Goal: Task Accomplishment & Management: Manage account settings

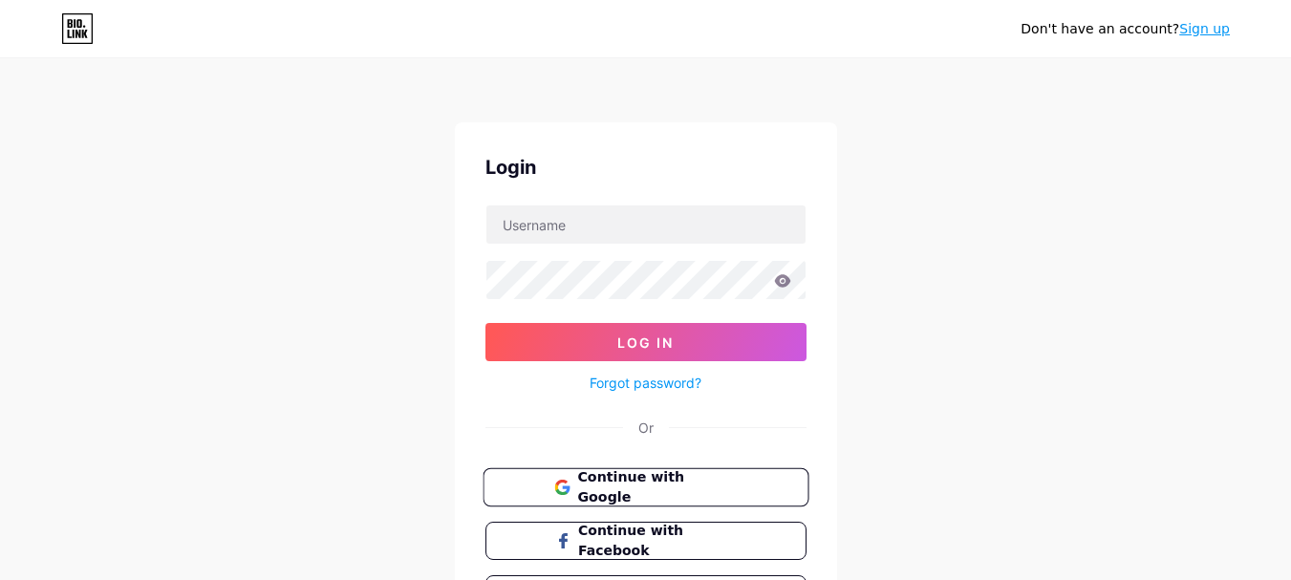
click at [638, 481] on span "Continue with Google" at bounding box center [657, 487] width 160 height 41
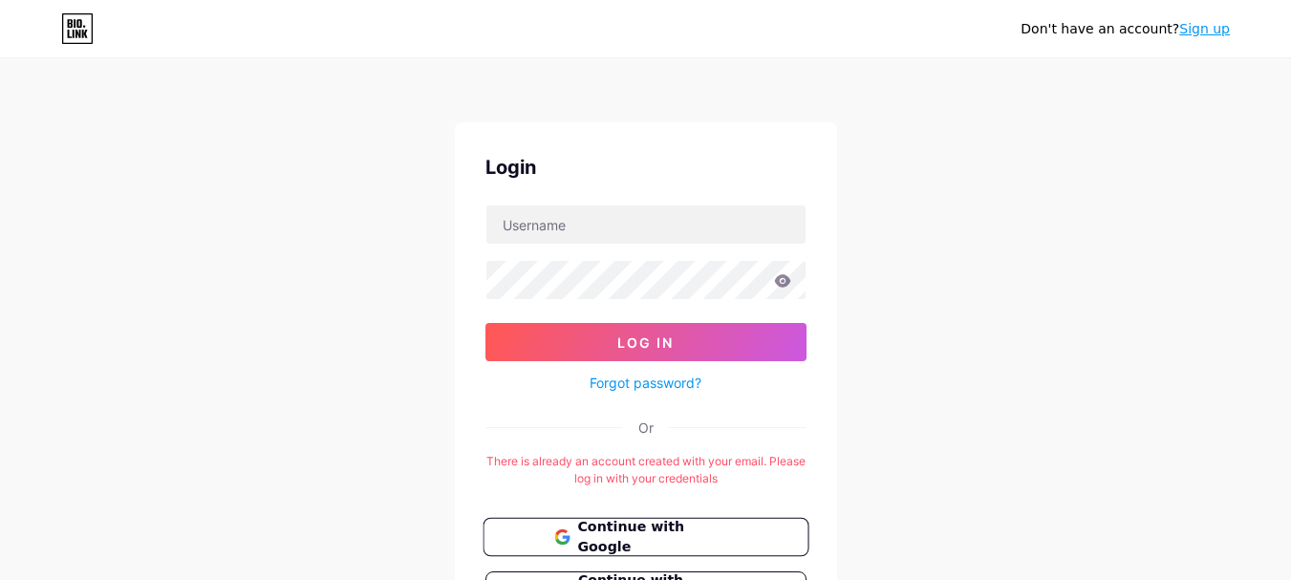
click at [658, 531] on span "Continue with Google" at bounding box center [657, 537] width 160 height 41
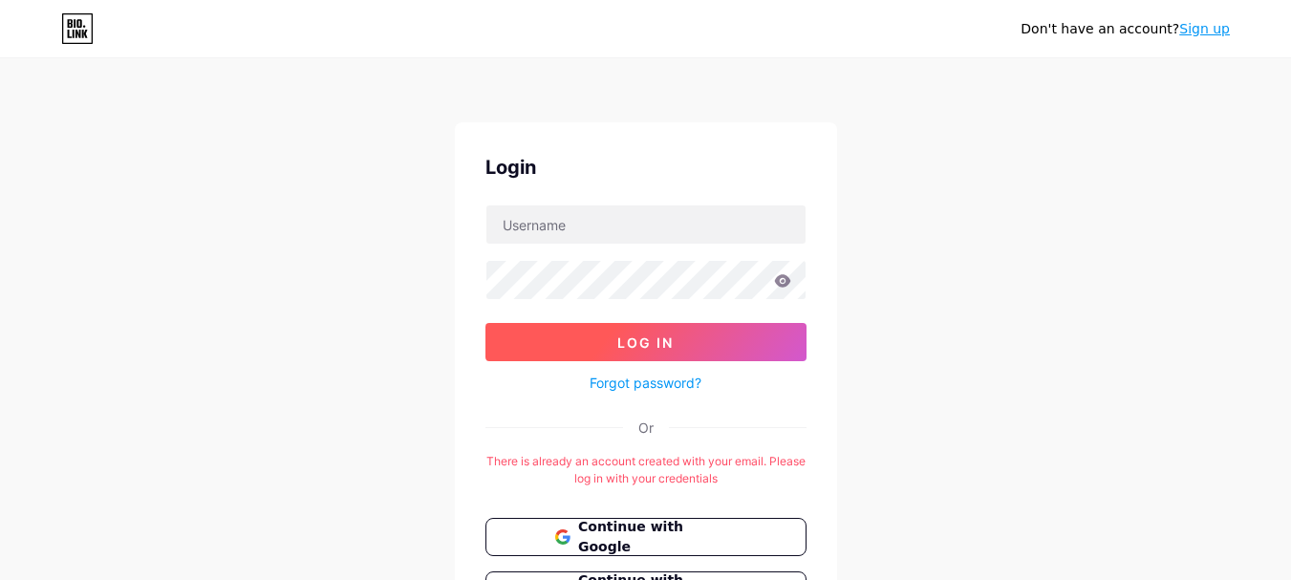
drag, startPoint x: 617, startPoint y: 341, endPoint x: 759, endPoint y: 327, distance: 143.1
click at [783, 352] on button "Log In" at bounding box center [646, 342] width 321 height 38
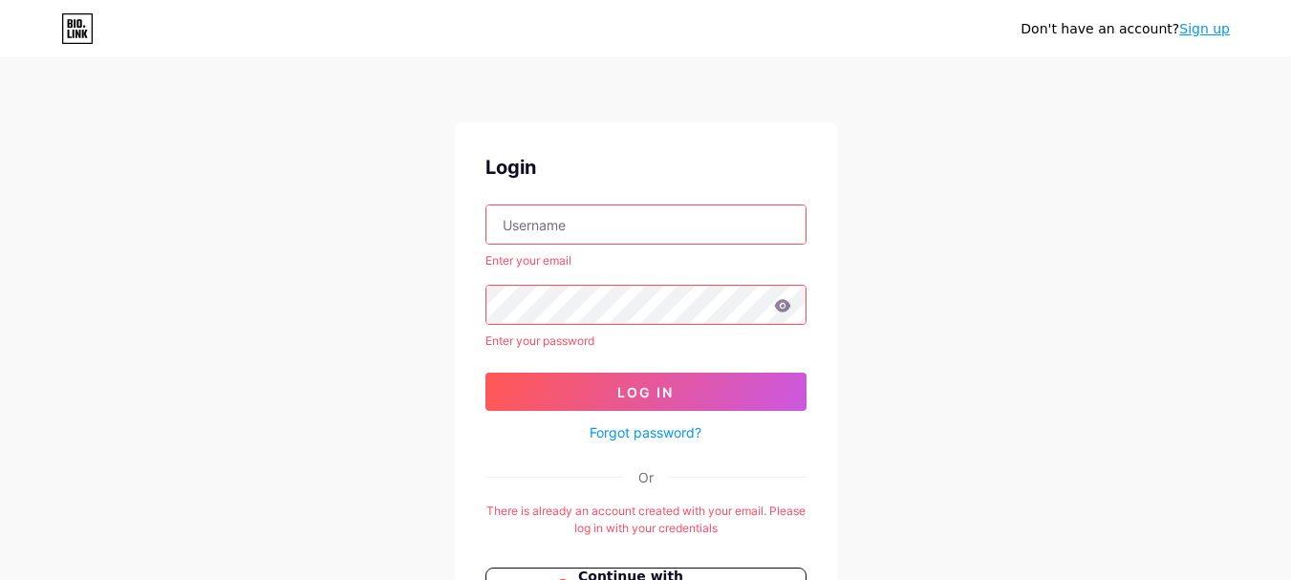
click at [605, 234] on input "text" at bounding box center [646, 225] width 319 height 38
type input "directradios1@gmail.com"
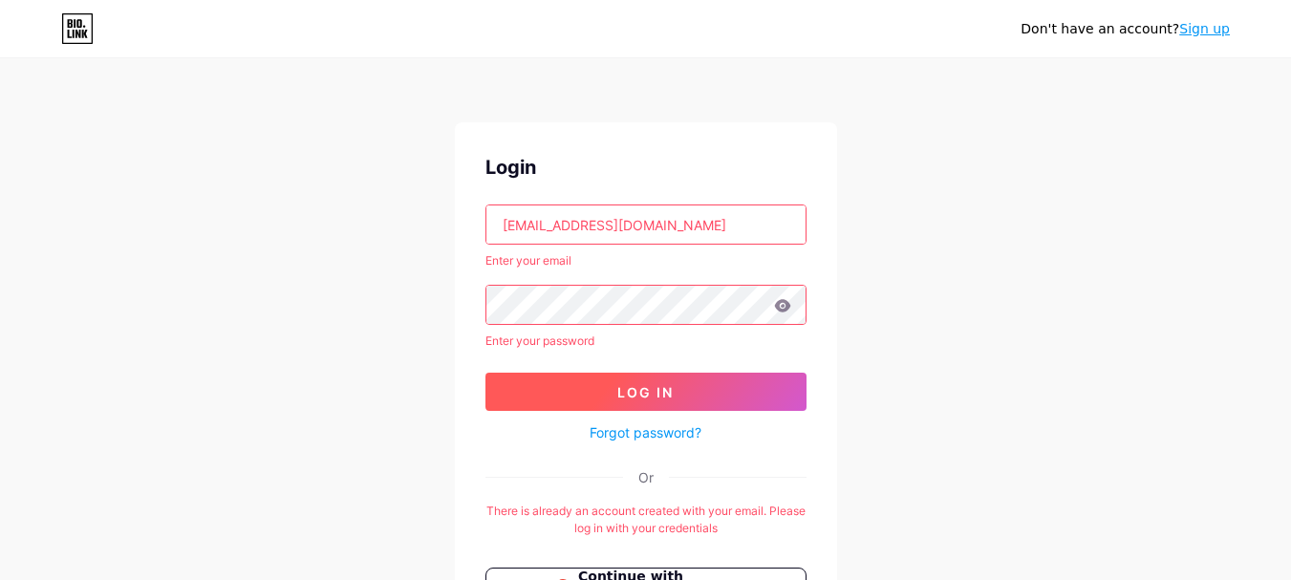
click at [692, 382] on button "Log In" at bounding box center [646, 392] width 321 height 38
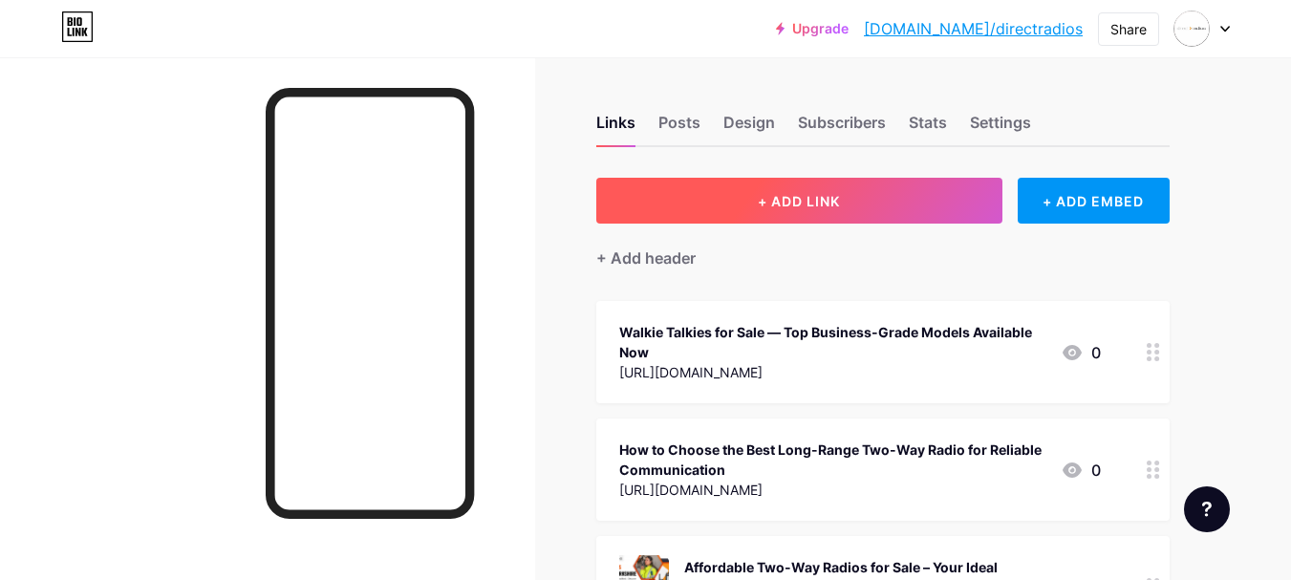
click at [734, 204] on button "+ ADD LINK" at bounding box center [799, 201] width 406 height 46
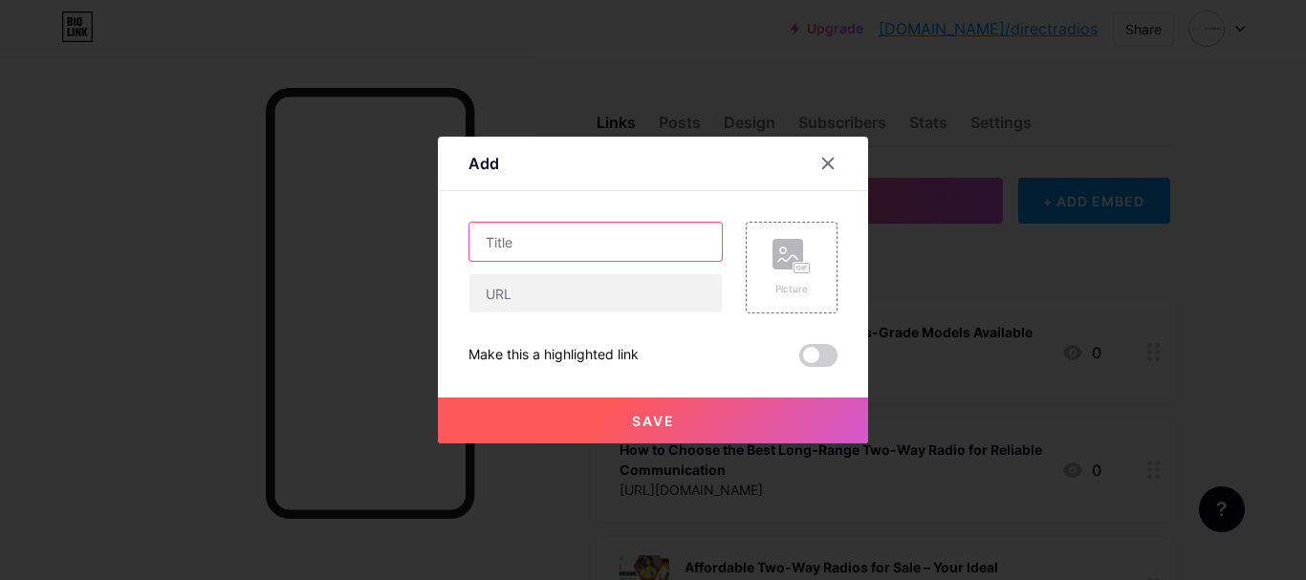
click at [554, 257] on input "text" at bounding box center [595, 242] width 252 height 38
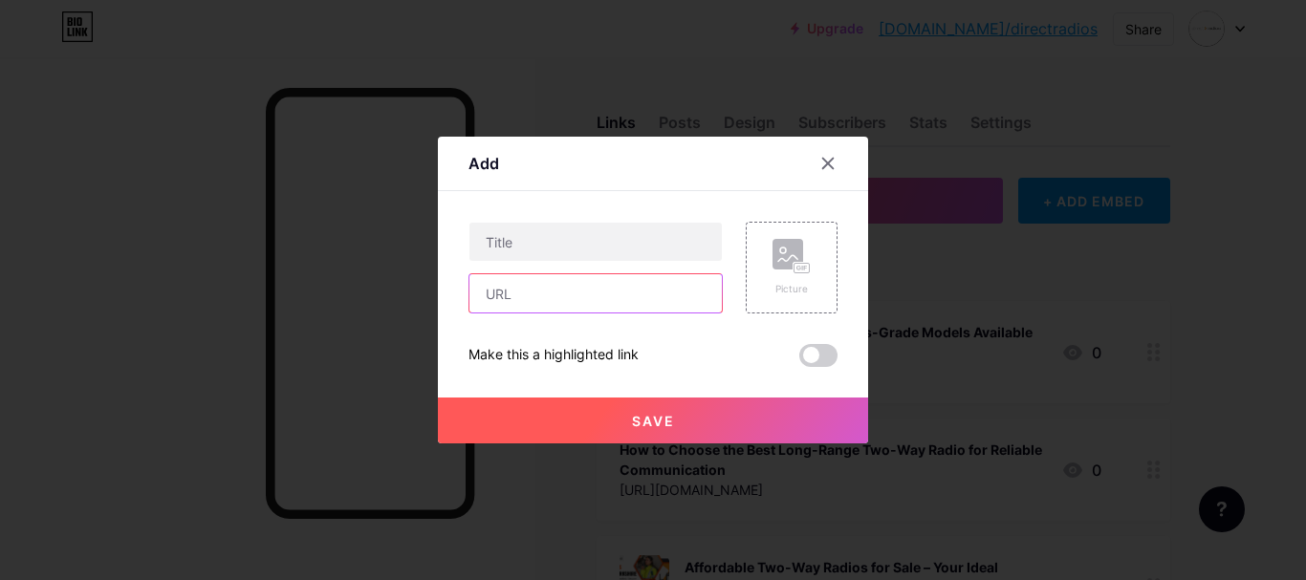
click at [543, 285] on input "text" at bounding box center [595, 293] width 252 height 38
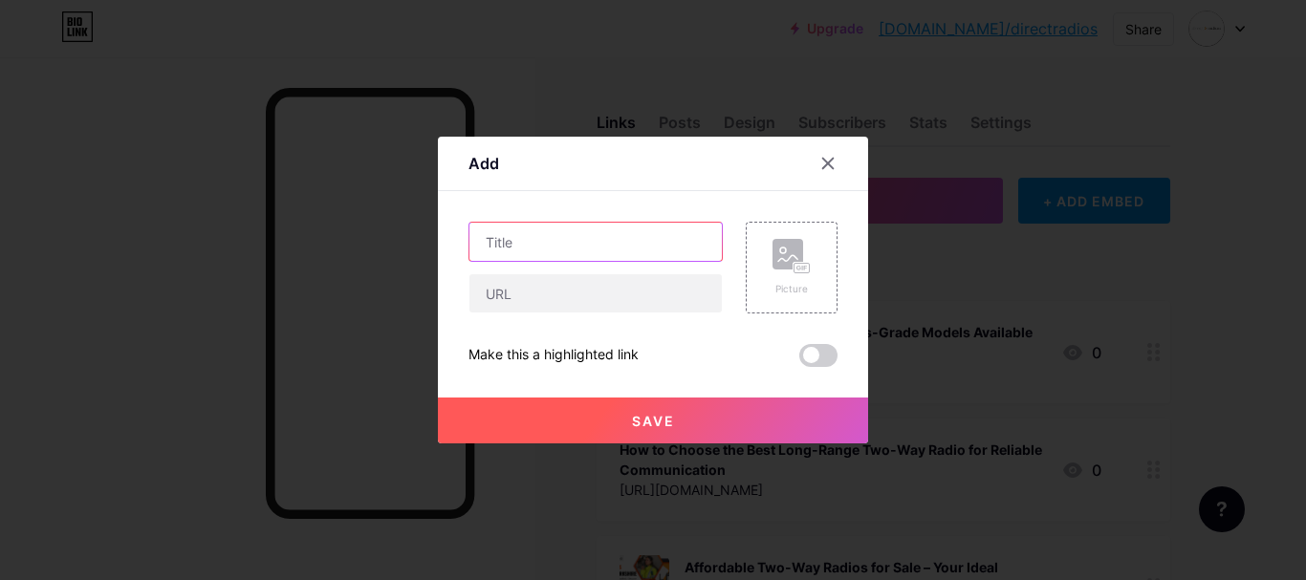
click at [553, 249] on input "text" at bounding box center [595, 242] width 252 height 38
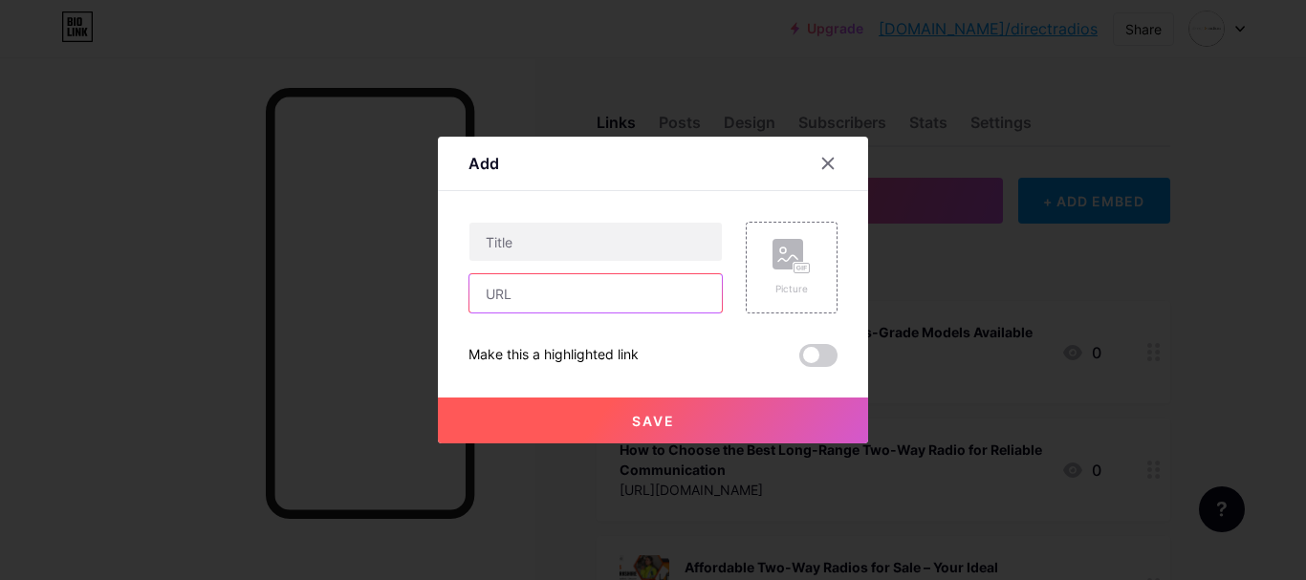
click at [543, 292] on input "text" at bounding box center [595, 293] width 252 height 38
paste input "https://differ.blog/p/why-businesses-choose-push-to-talk-over-cellular-for-ever…"
type input "https://differ.blog/p/why-businesses-choose-push-to-talk-over-cellular-for-ever…"
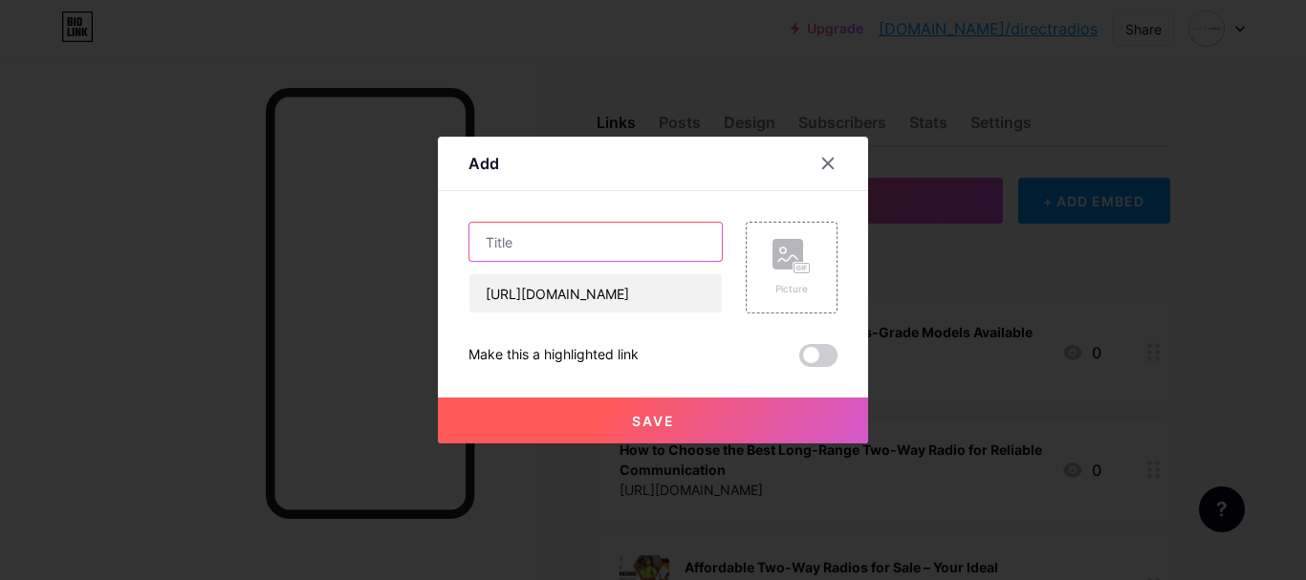
scroll to position [0, 0]
click at [542, 249] on input "text" at bounding box center [595, 242] width 252 height 38
paste input "Why Businesses Choose Push to Talk Over Cellular for Everyday Operations?"
type input "Why Businesses Choose Push to Talk Over Cellular for Everyday Operations?"
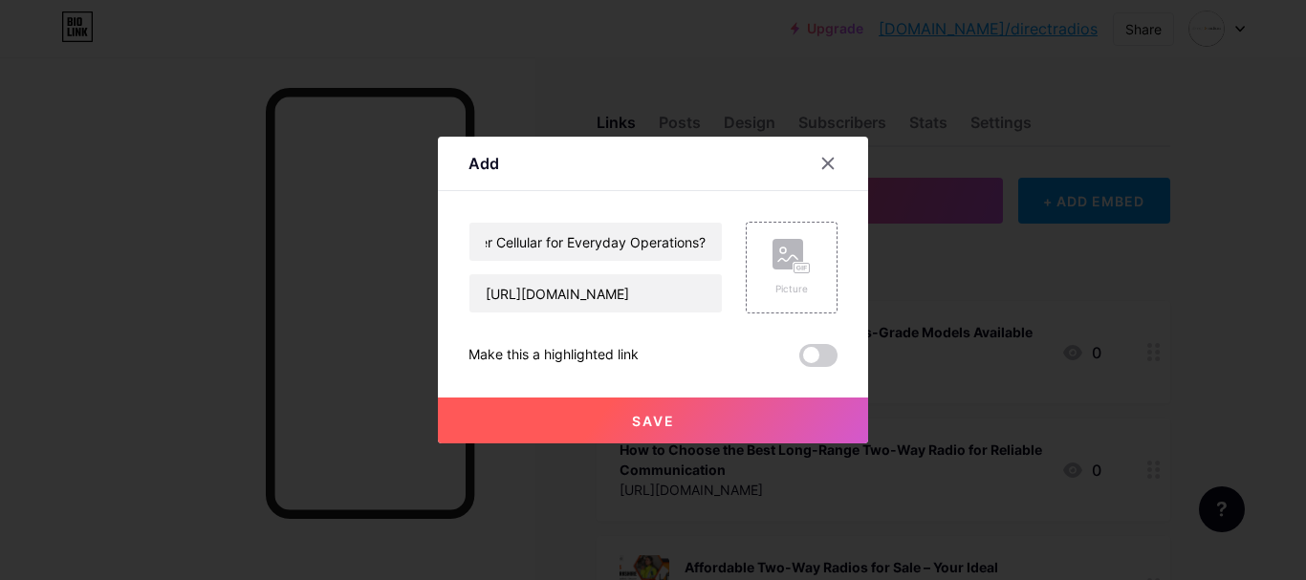
click at [826, 356] on span at bounding box center [818, 355] width 38 height 23
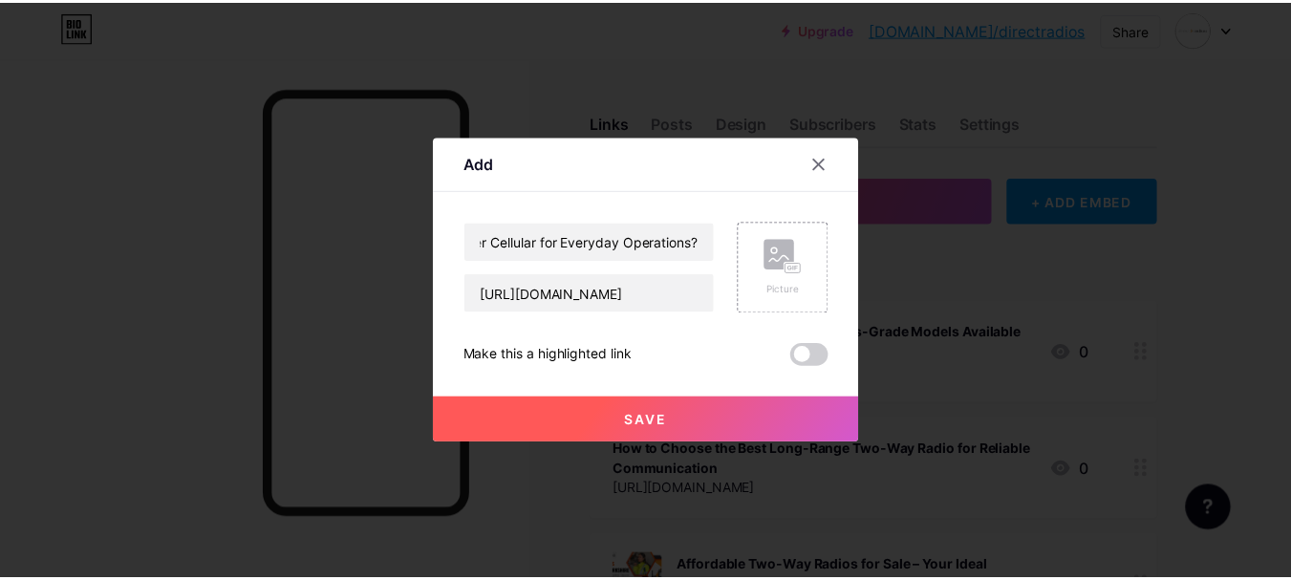
scroll to position [0, 0]
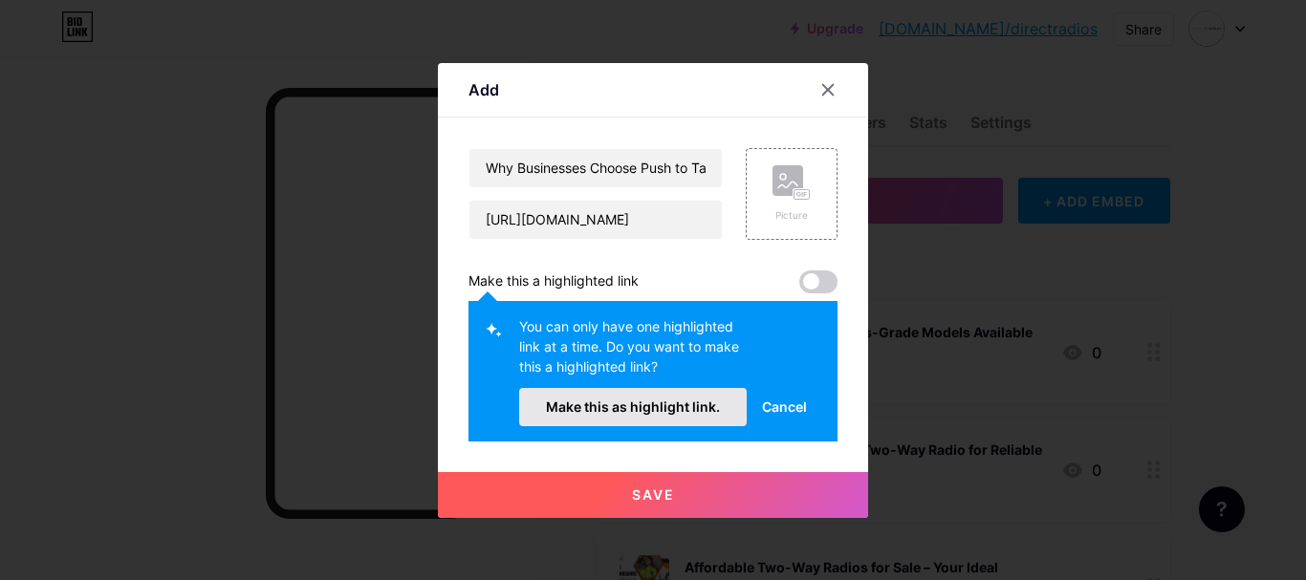
click at [708, 413] on span "Make this as highlight link." at bounding box center [633, 407] width 174 height 16
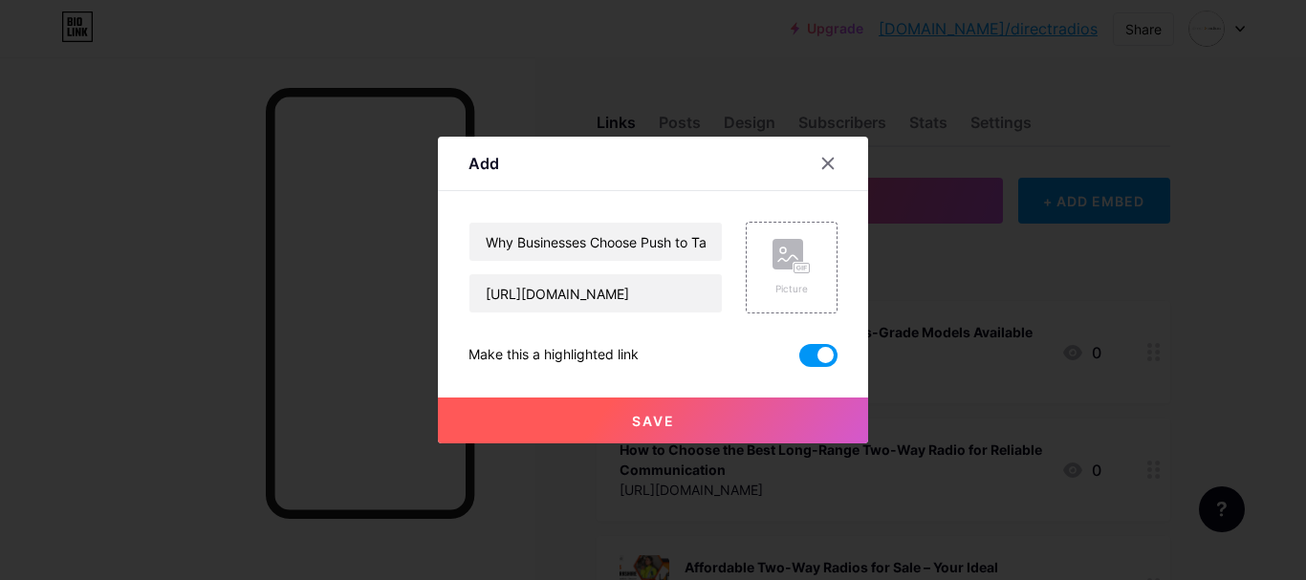
click at [658, 431] on button "Save" at bounding box center [653, 421] width 430 height 46
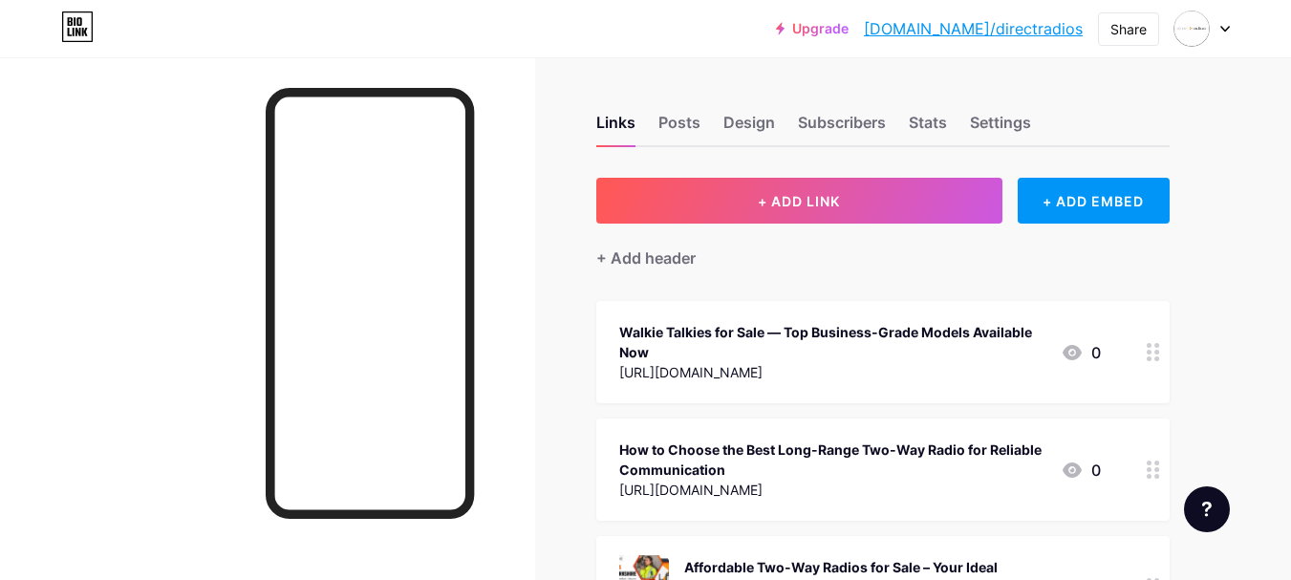
click at [1020, 33] on link "bio.link/directradios" at bounding box center [973, 28] width 219 height 23
